Goal: Task Accomplishment & Management: Complete application form

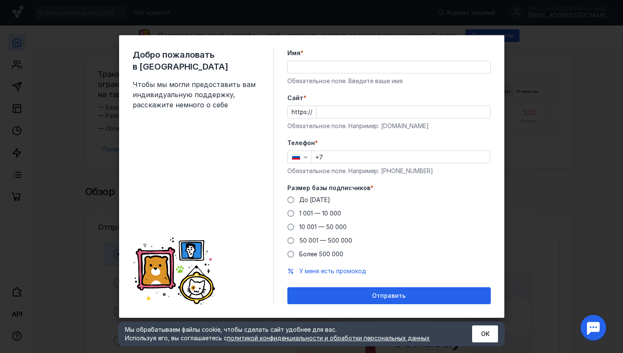
click at [345, 70] on input "Имя *" at bounding box center [389, 67] width 203 height 12
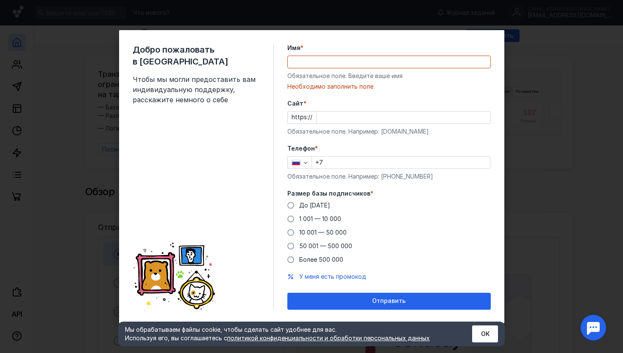
click at [278, 98] on div "Добро пожаловать в Sendsay Чтобы мы могли предоставить вам индивидуальную подде…" at bounding box center [312, 176] width 386 height 293
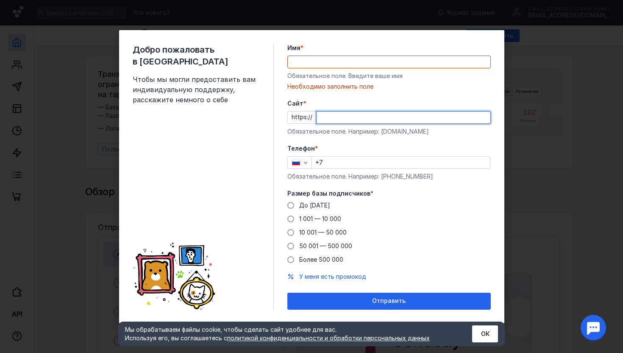
click at [317, 119] on input "Cайт *" at bounding box center [404, 118] width 174 height 12
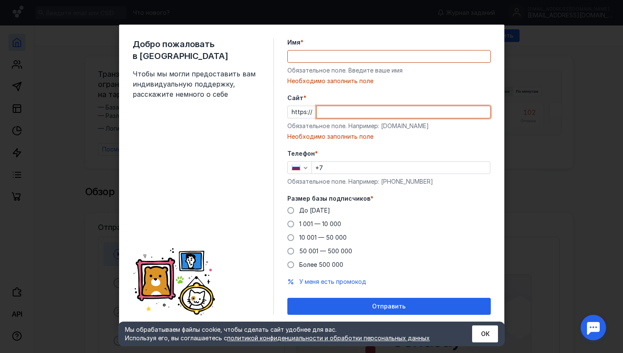
paste input "[DOMAIN_NAME][URL]"
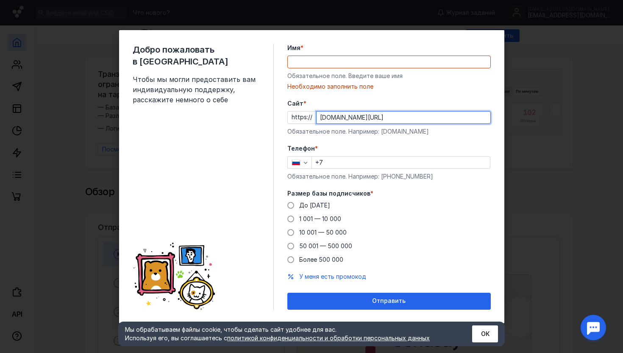
type input "[DOMAIN_NAME][URL]"
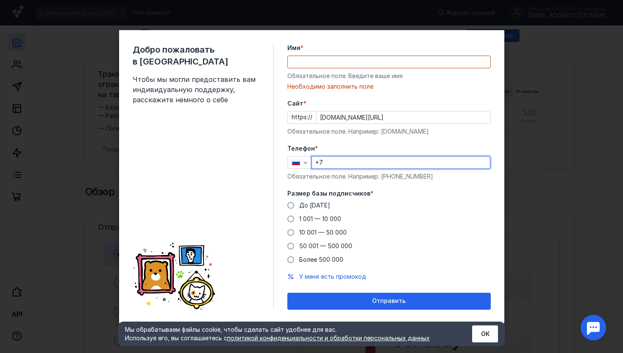
click at [331, 161] on input "+7" at bounding box center [401, 162] width 178 height 12
type input "[PHONE_NUMBER]"
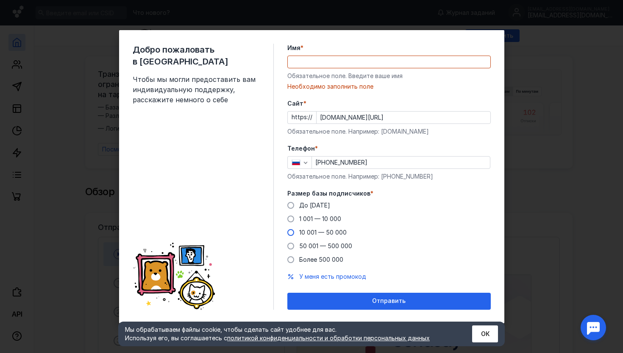
click at [307, 233] on span "10 001 — 50 000" at bounding box center [322, 232] width 47 height 7
click at [0, 0] on input "10 001 — 50 000" at bounding box center [0, 0] width 0 height 0
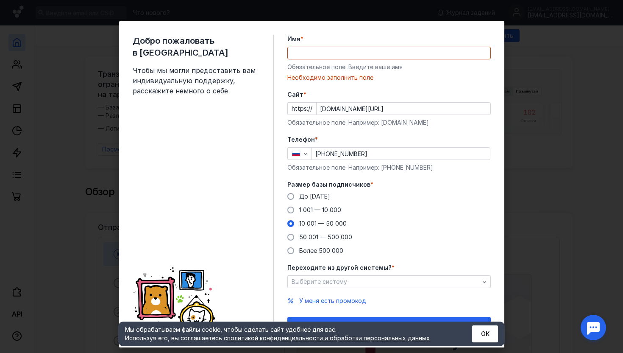
scroll to position [16, 0]
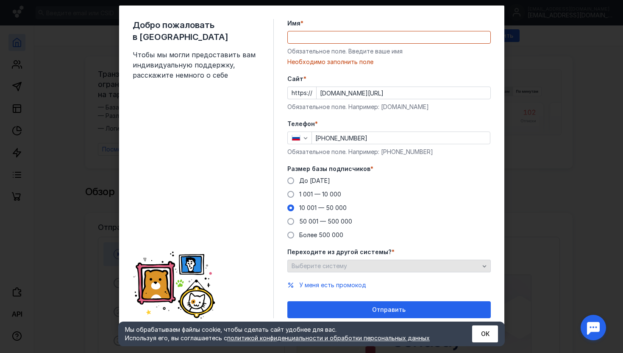
click at [326, 264] on span "Выберите систему" at bounding box center [320, 265] width 56 height 7
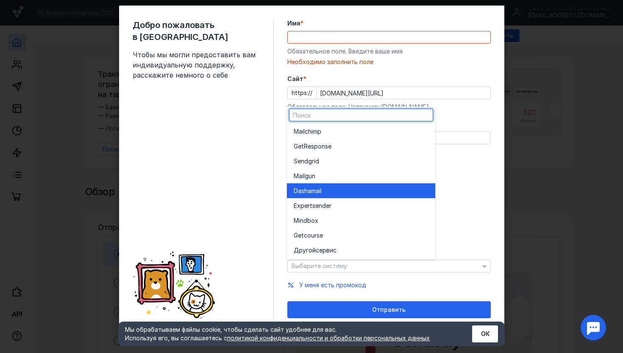
scroll to position [0, 0]
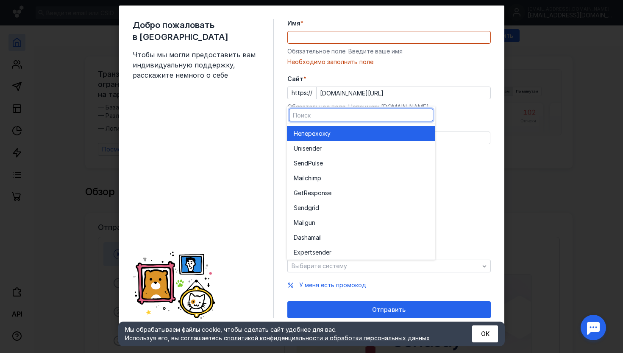
click at [329, 137] on div "Не перехожу" at bounding box center [361, 133] width 135 height 15
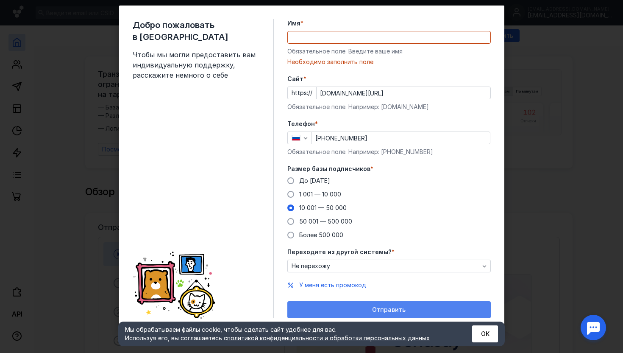
click at [337, 310] on div "Отправить" at bounding box center [389, 309] width 195 height 7
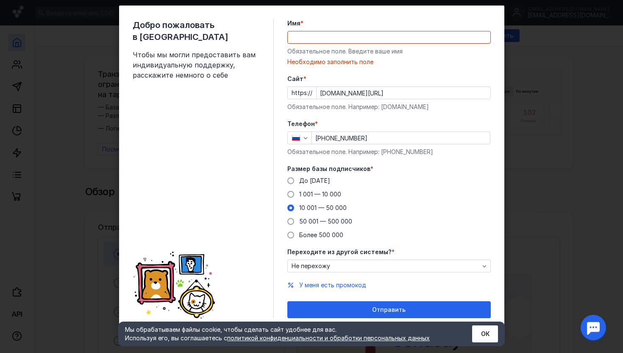
click at [325, 37] on input "Имя *" at bounding box center [389, 37] width 203 height 12
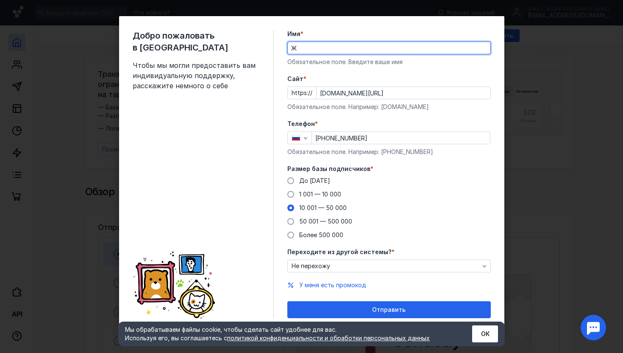
scroll to position [5, 0]
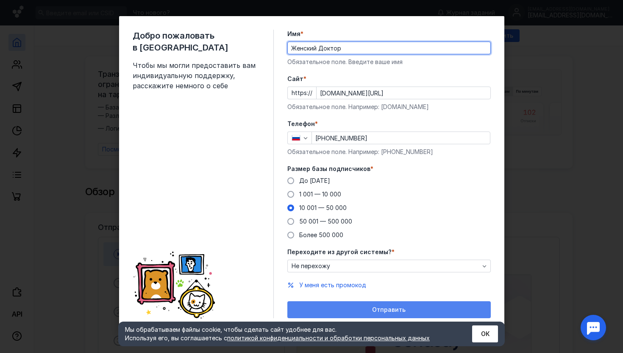
type input "Женский Доктор"
click at [353, 310] on div "Отправить" at bounding box center [389, 309] width 195 height 7
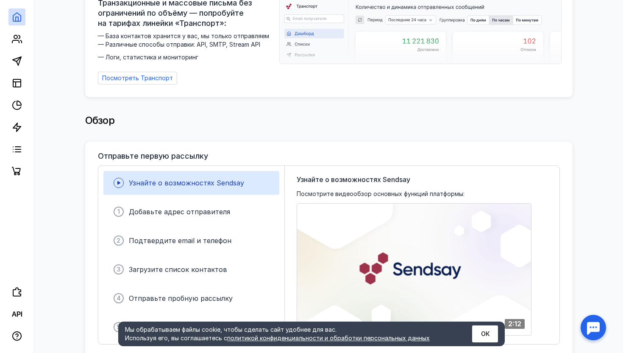
scroll to position [0, 0]
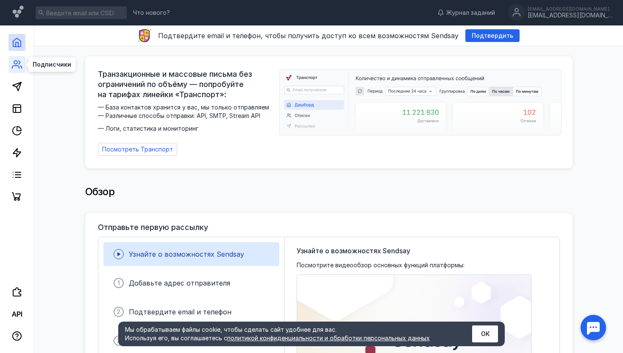
click at [17, 66] on icon at bounding box center [15, 67] width 7 height 3
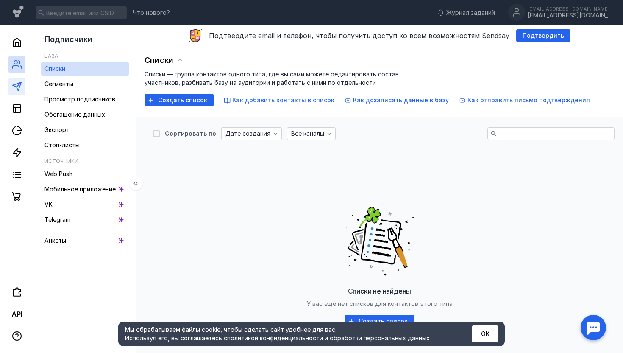
click at [18, 92] on link at bounding box center [16, 86] width 17 height 17
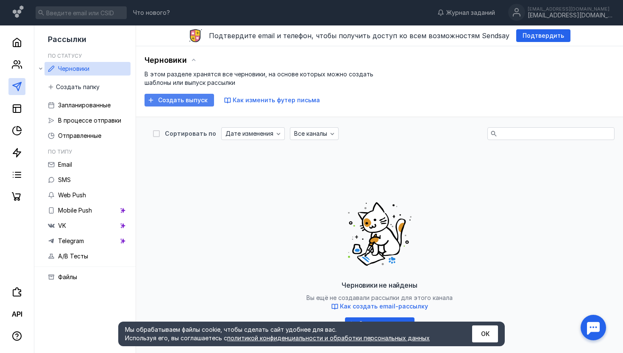
click at [177, 101] on span "Создать выпуск" at bounding box center [183, 100] width 50 height 7
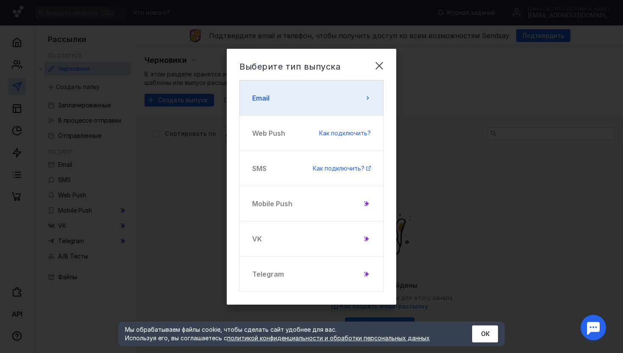
click at [329, 107] on button "Email" at bounding box center [312, 98] width 144 height 36
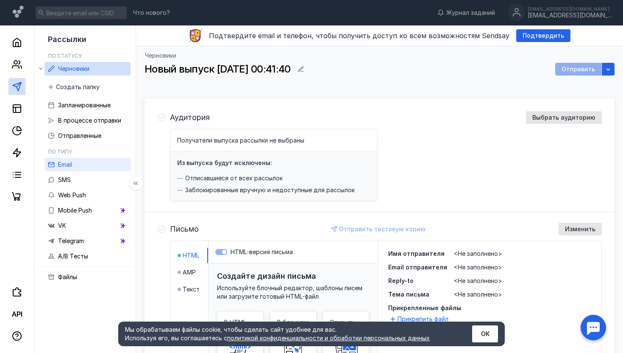
click at [72, 167] on span "Email" at bounding box center [65, 164] width 14 height 7
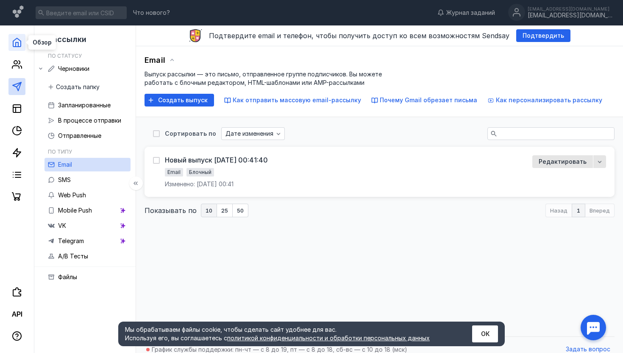
click at [14, 43] on icon at bounding box center [17, 42] width 10 height 10
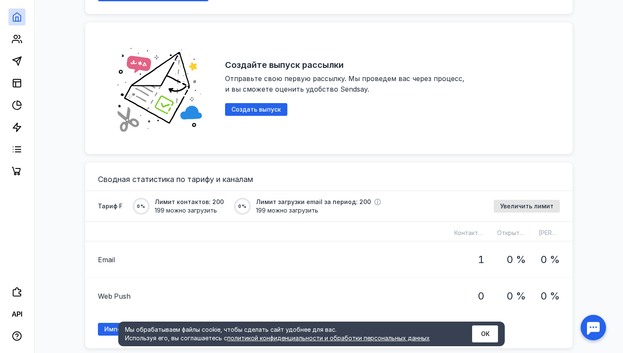
scroll to position [506, 0]
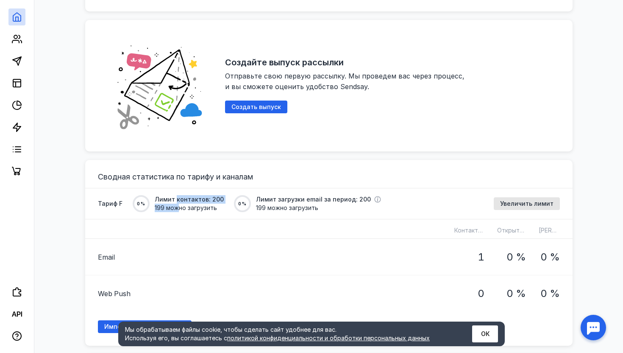
drag, startPoint x: 174, startPoint y: 194, endPoint x: 179, endPoint y: 206, distance: 12.7
click at [179, 206] on div "Лимит контактов: 200 199 можно загрузить" at bounding box center [189, 203] width 69 height 17
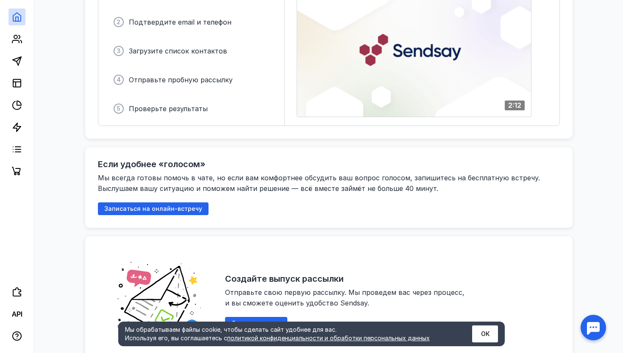
scroll to position [268, 0]
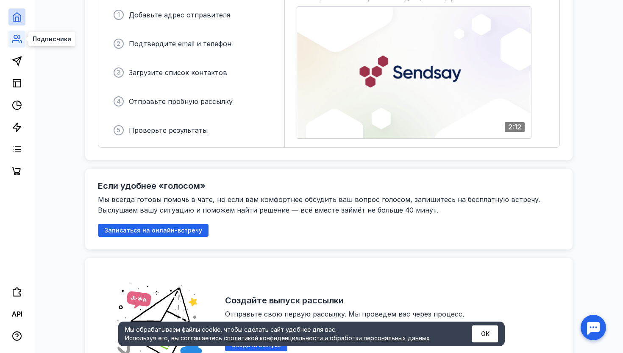
click at [12, 39] on icon at bounding box center [17, 39] width 10 height 10
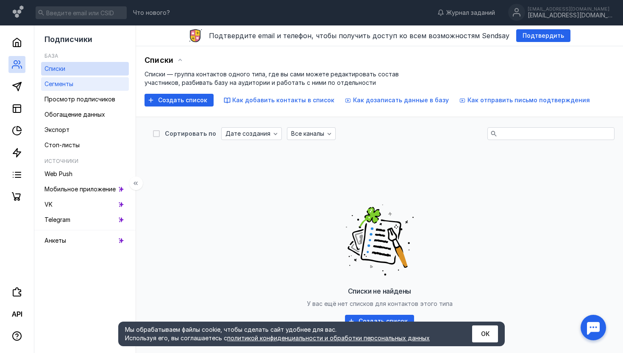
click at [50, 81] on span "Сегменты" at bounding box center [59, 83] width 29 height 7
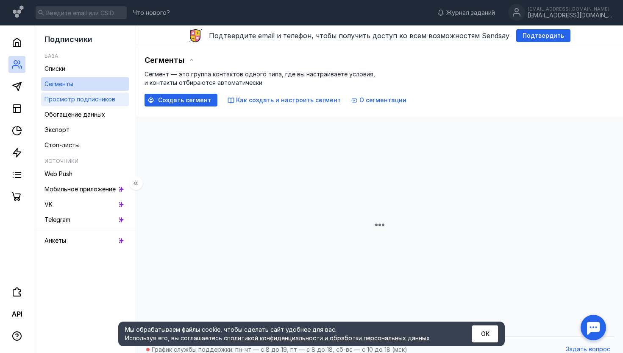
click at [63, 106] on link "Просмотр подписчиков" at bounding box center [85, 99] width 88 height 14
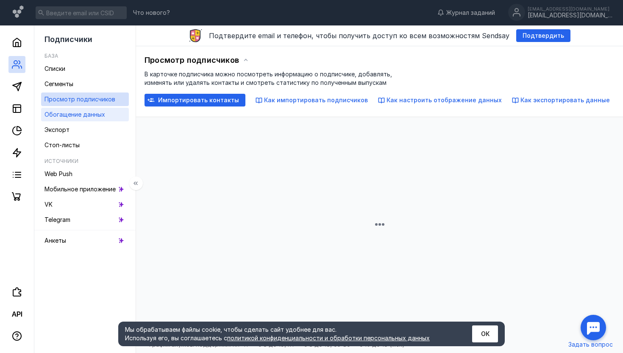
click at [67, 110] on div "Обогащение данных" at bounding box center [75, 114] width 61 height 10
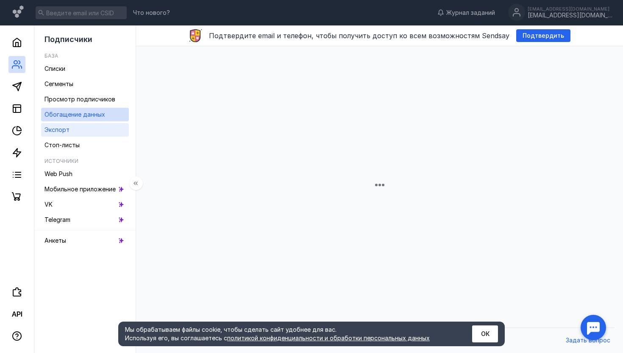
click at [66, 129] on span "Экспорт" at bounding box center [57, 129] width 25 height 7
